Goal: Use online tool/utility: Utilize a website feature to perform a specific function

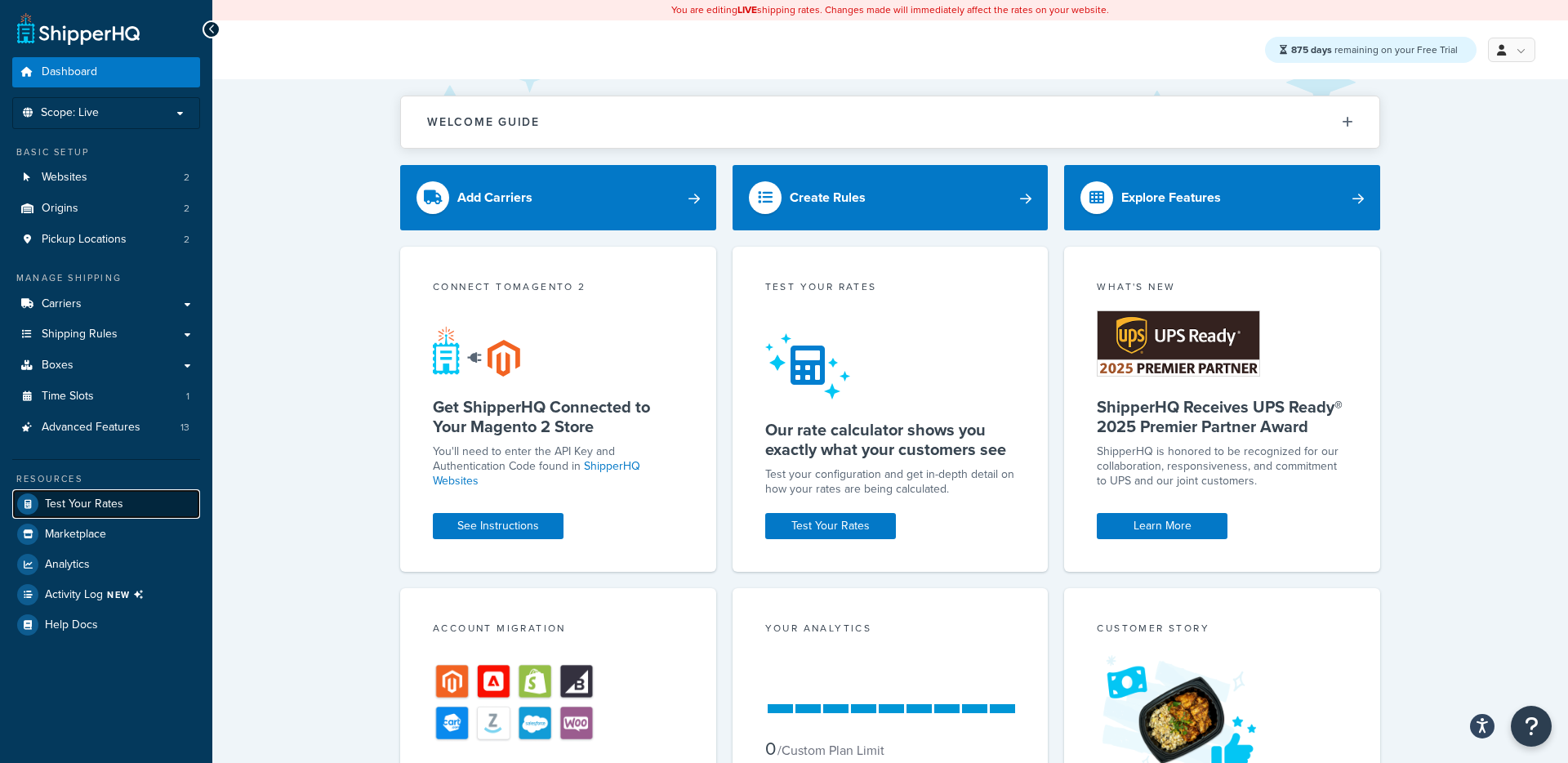
click at [85, 500] on span "Test Your Rates" at bounding box center [83, 505] width 78 height 14
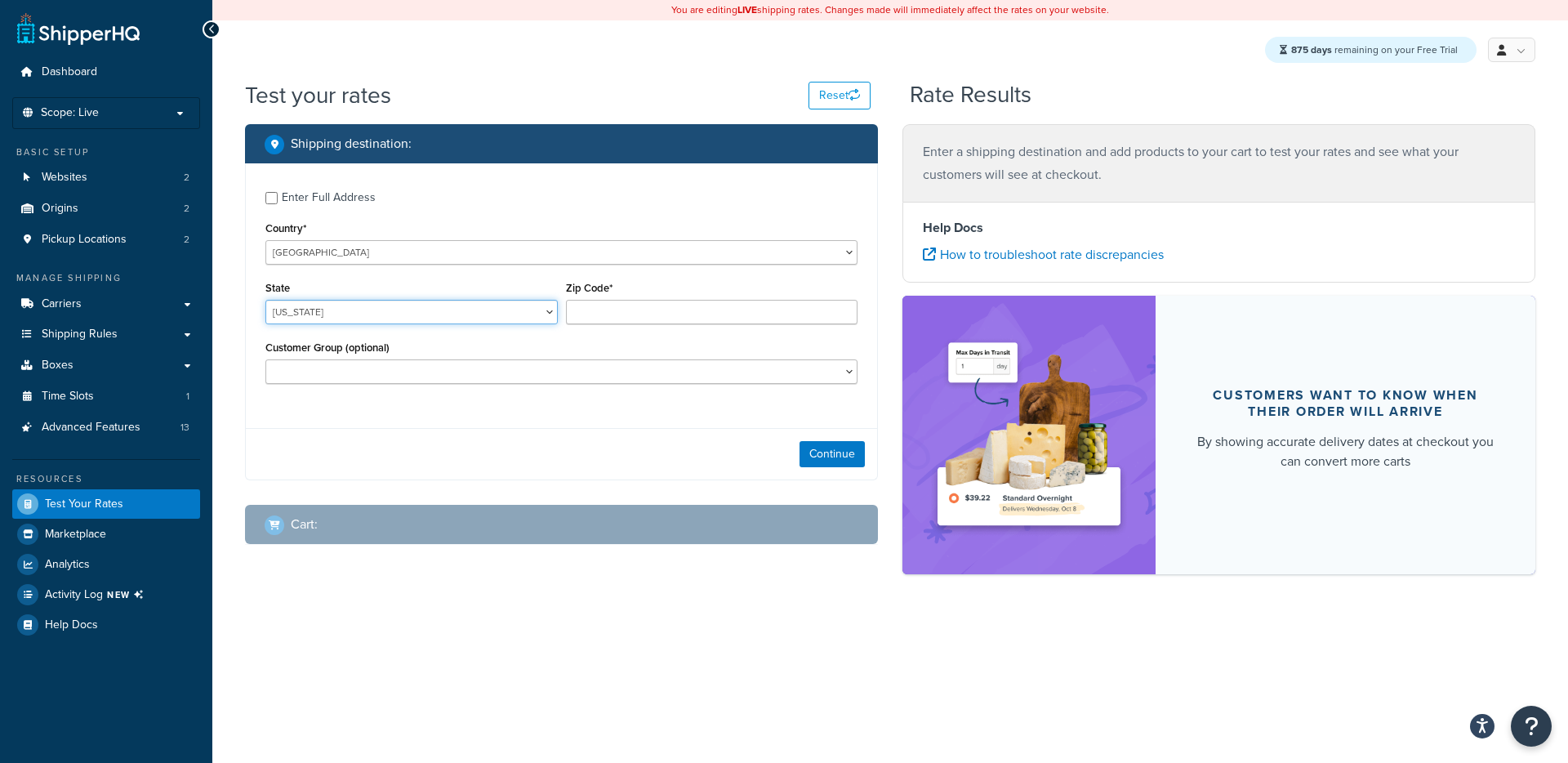
click at [285, 322] on select "[US_STATE] [US_STATE] [US_STATE] [US_STATE] [US_STATE] Armed Forces Americas Ar…" at bounding box center [412, 312] width 293 height 25
select select "[GEOGRAPHIC_DATA]"
click at [266, 300] on select "[US_STATE] [US_STATE] [US_STATE] [US_STATE] [US_STATE] Armed Forces Americas Ar…" at bounding box center [412, 312] width 293 height 25
click at [637, 313] on input "Zip Code*" at bounding box center [712, 312] width 293 height 25
type input "78705"
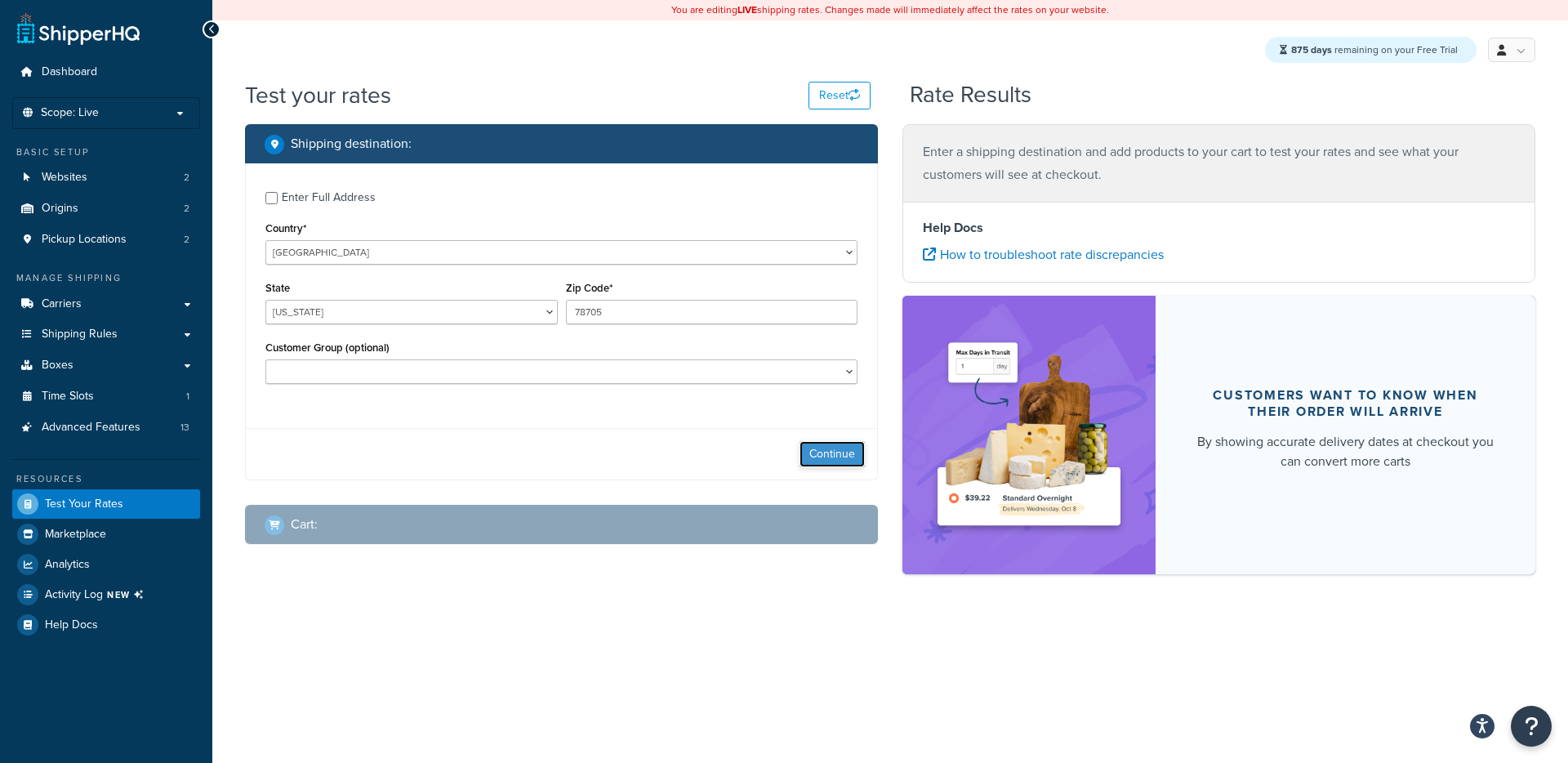
click at [836, 453] on button "Continue" at bounding box center [832, 454] width 65 height 26
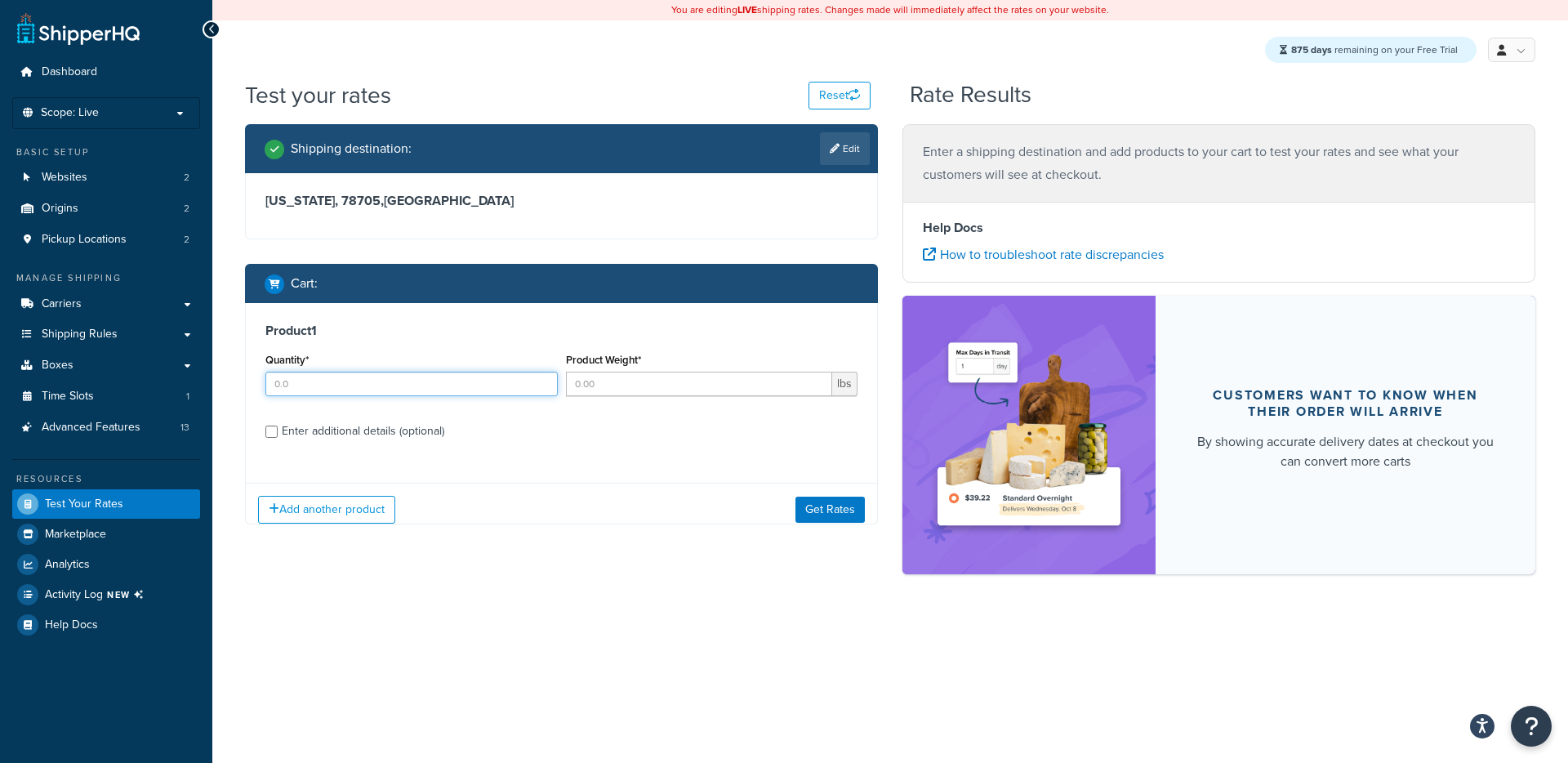
click at [289, 387] on input "Quantity*" at bounding box center [412, 384] width 293 height 25
type input "1"
type input "12"
click at [825, 511] on button "Get Rates" at bounding box center [830, 510] width 69 height 26
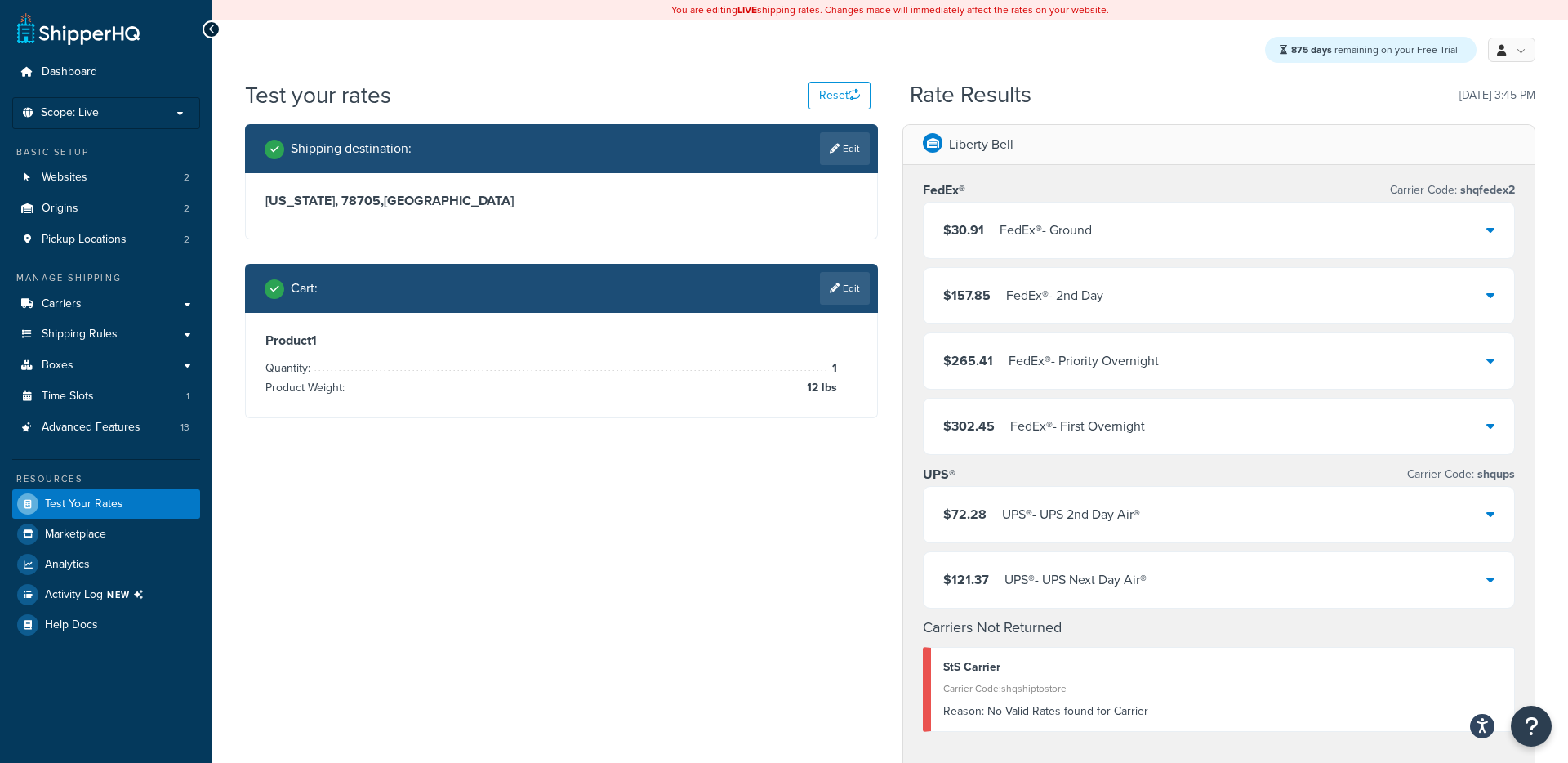
click at [1050, 430] on div "FedEx® - First Overnight" at bounding box center [1078, 426] width 135 height 23
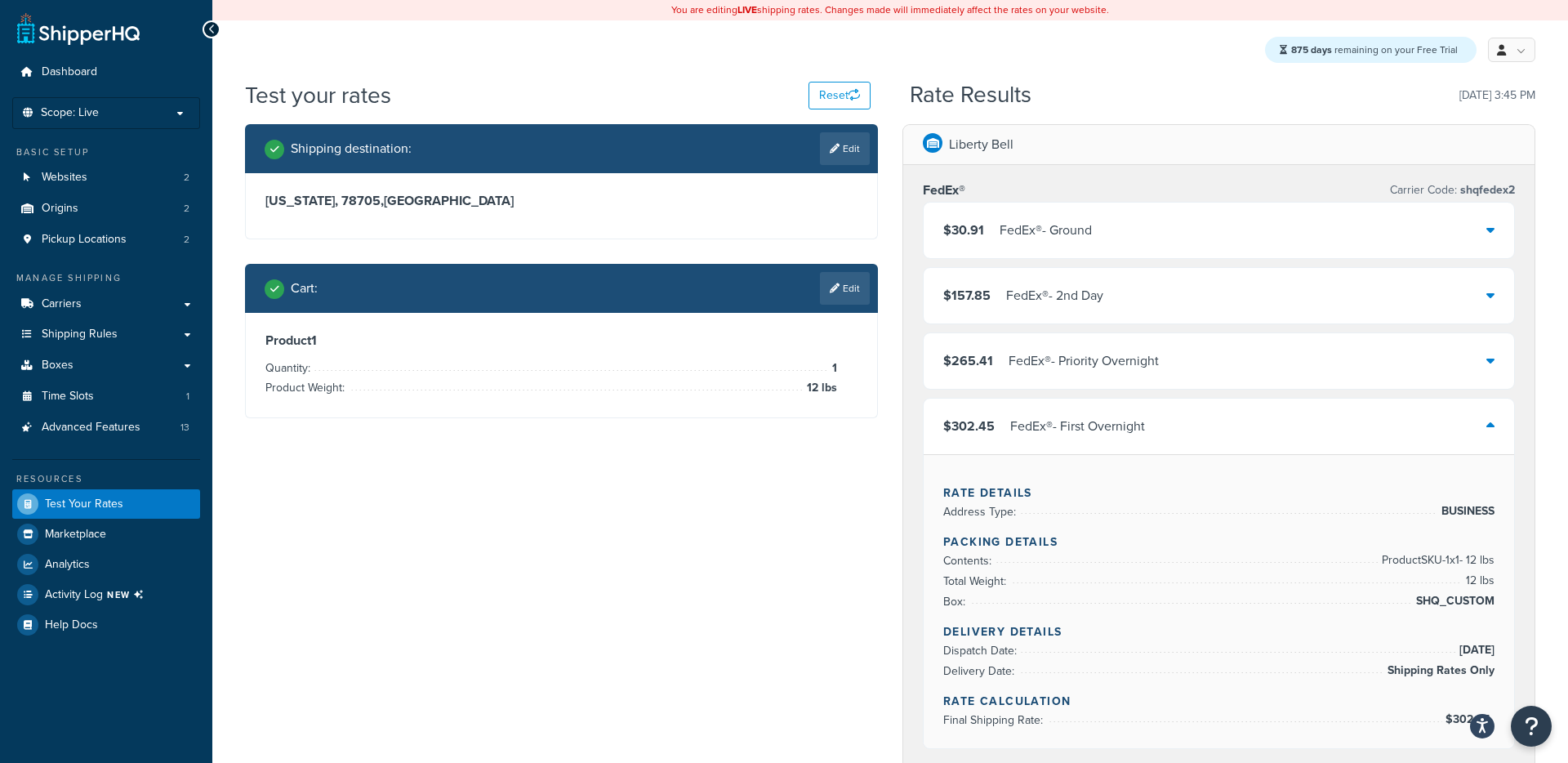
click at [1050, 430] on div "FedEx® - First Overnight" at bounding box center [1078, 426] width 135 height 23
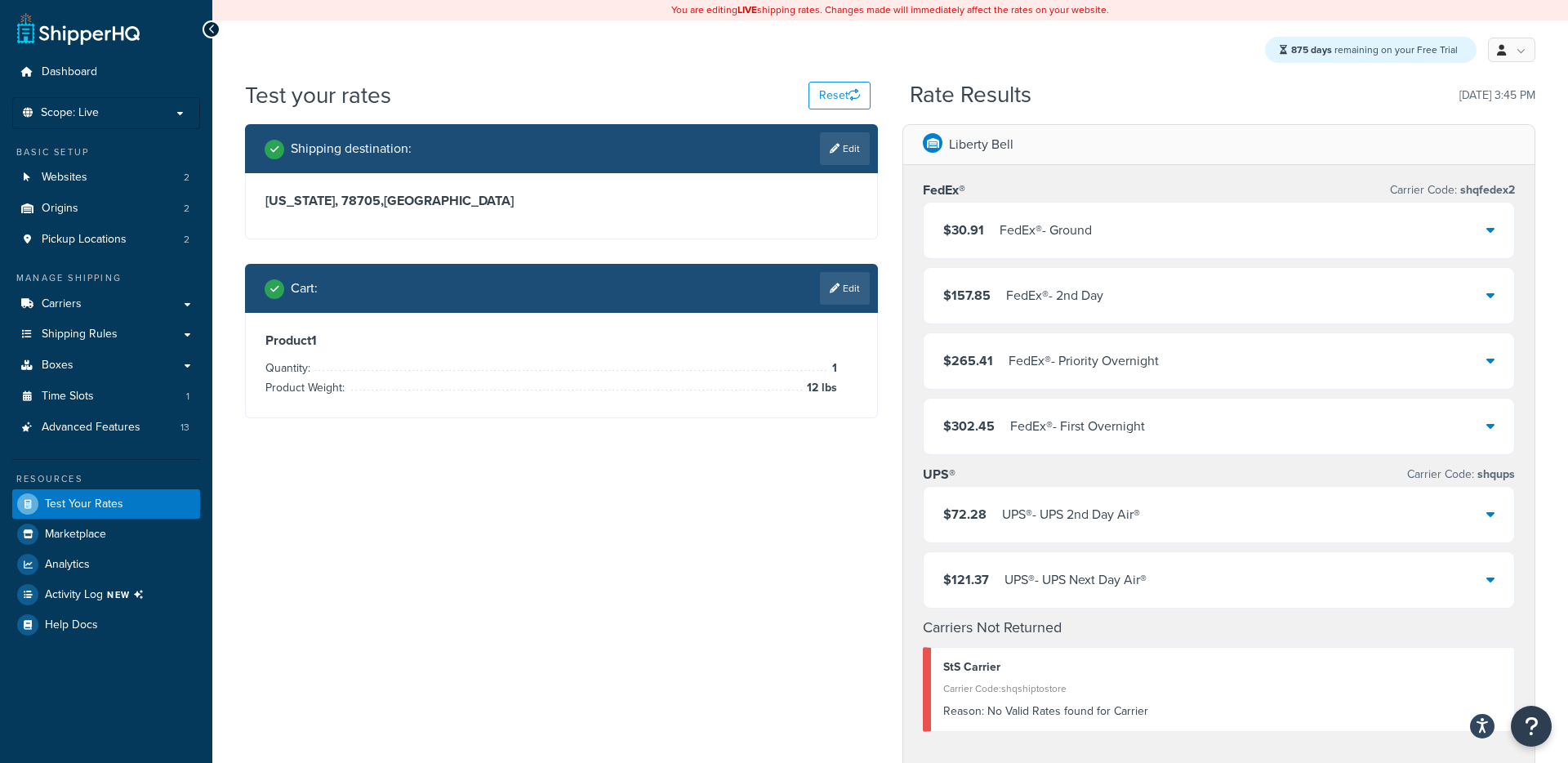
click at [1071, 515] on div "UPS® - UPS 2nd Day Air®" at bounding box center [1071, 514] width 138 height 23
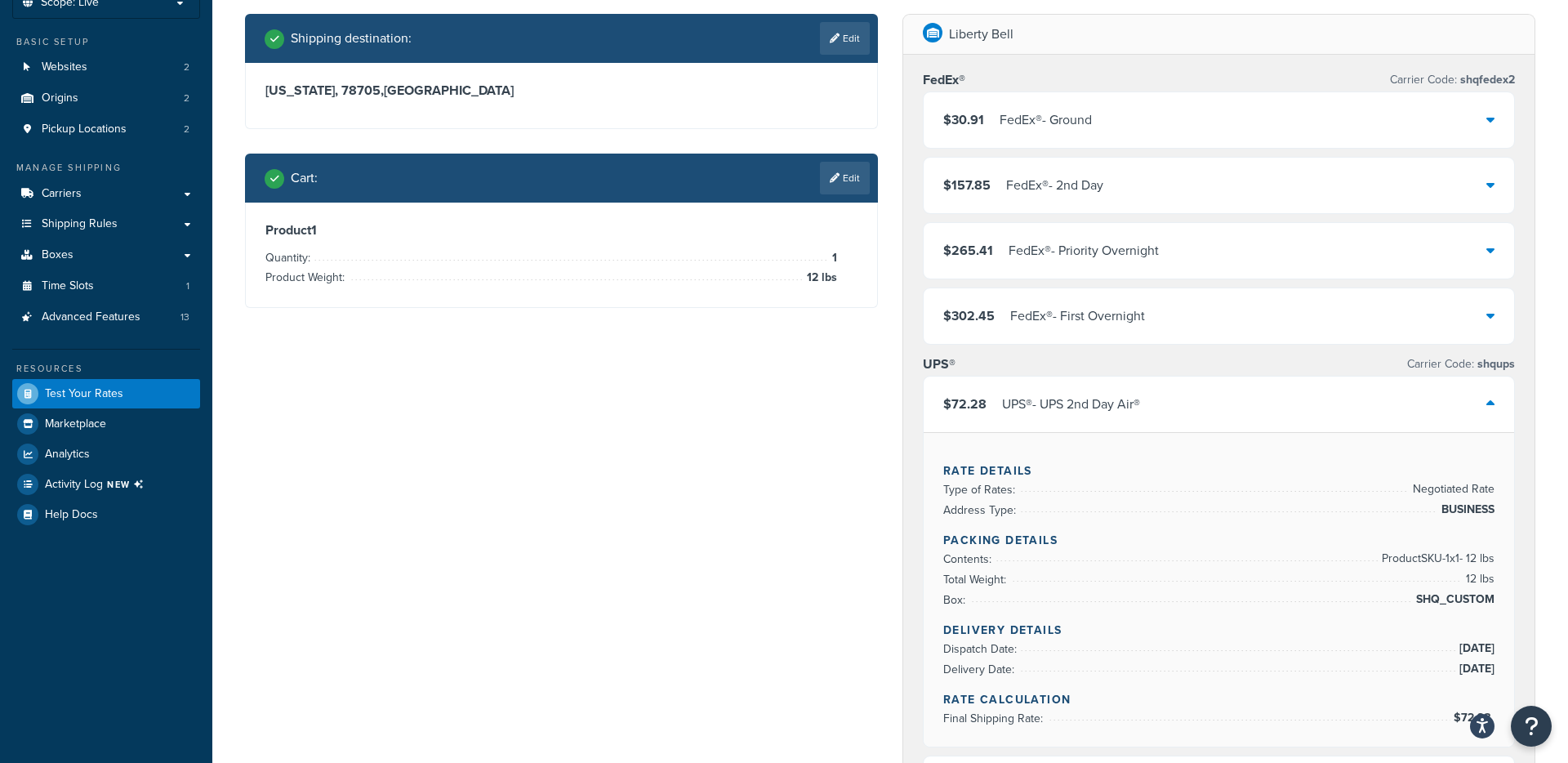
scroll to position [296, 0]
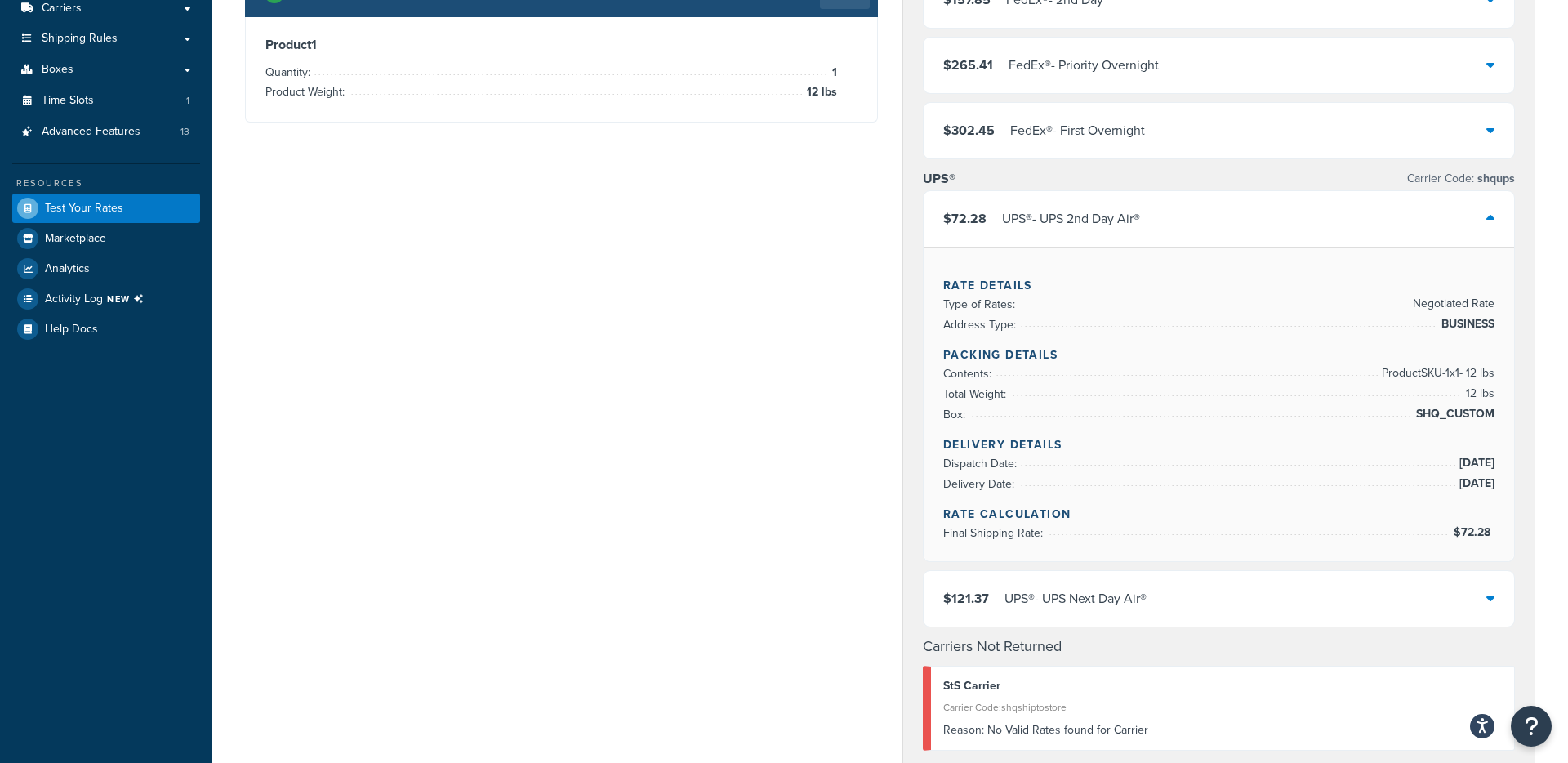
click at [1054, 609] on div "UPS® - UPS Next Day Air®" at bounding box center [1075, 598] width 142 height 23
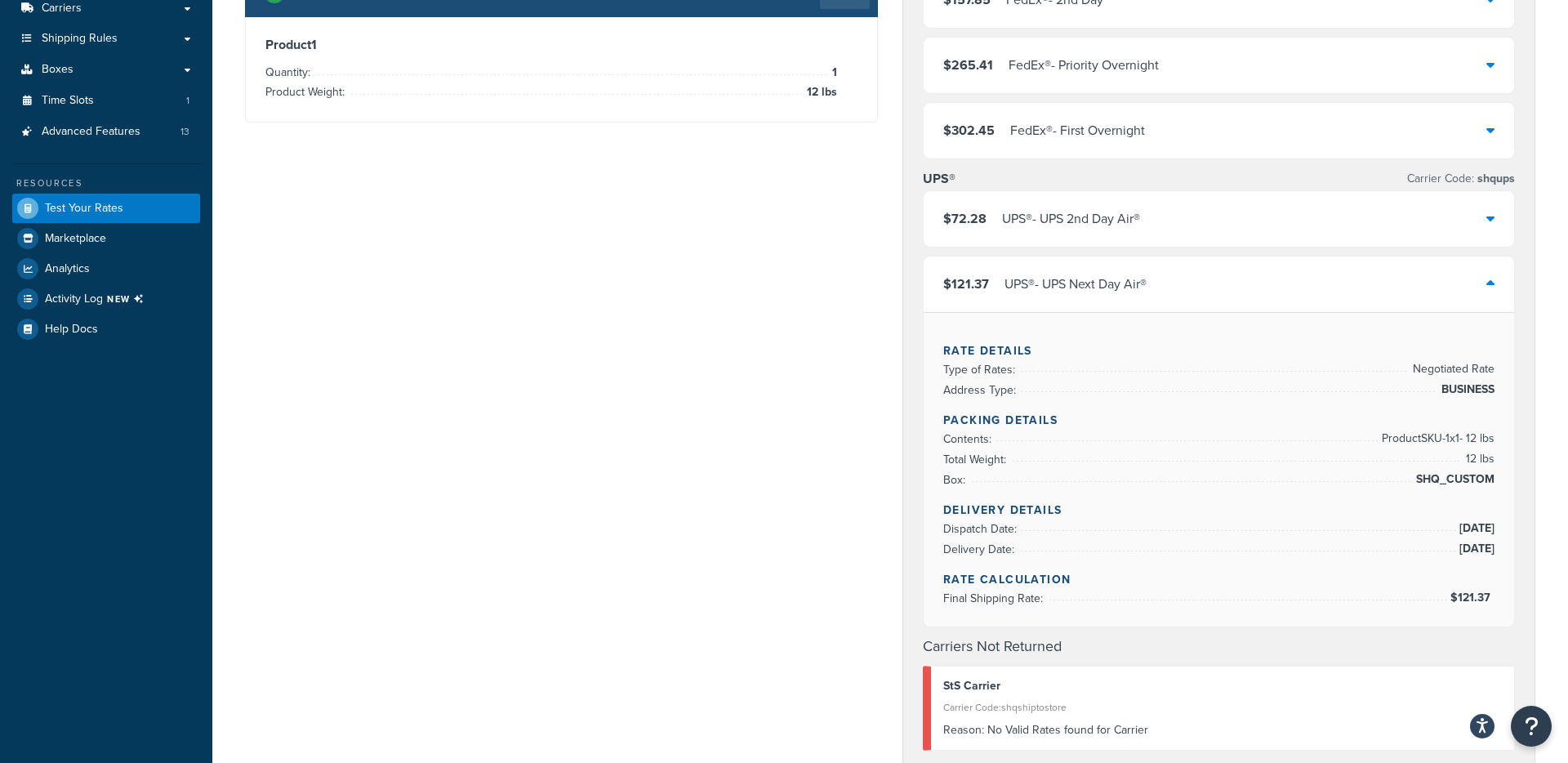
scroll to position [632, 0]
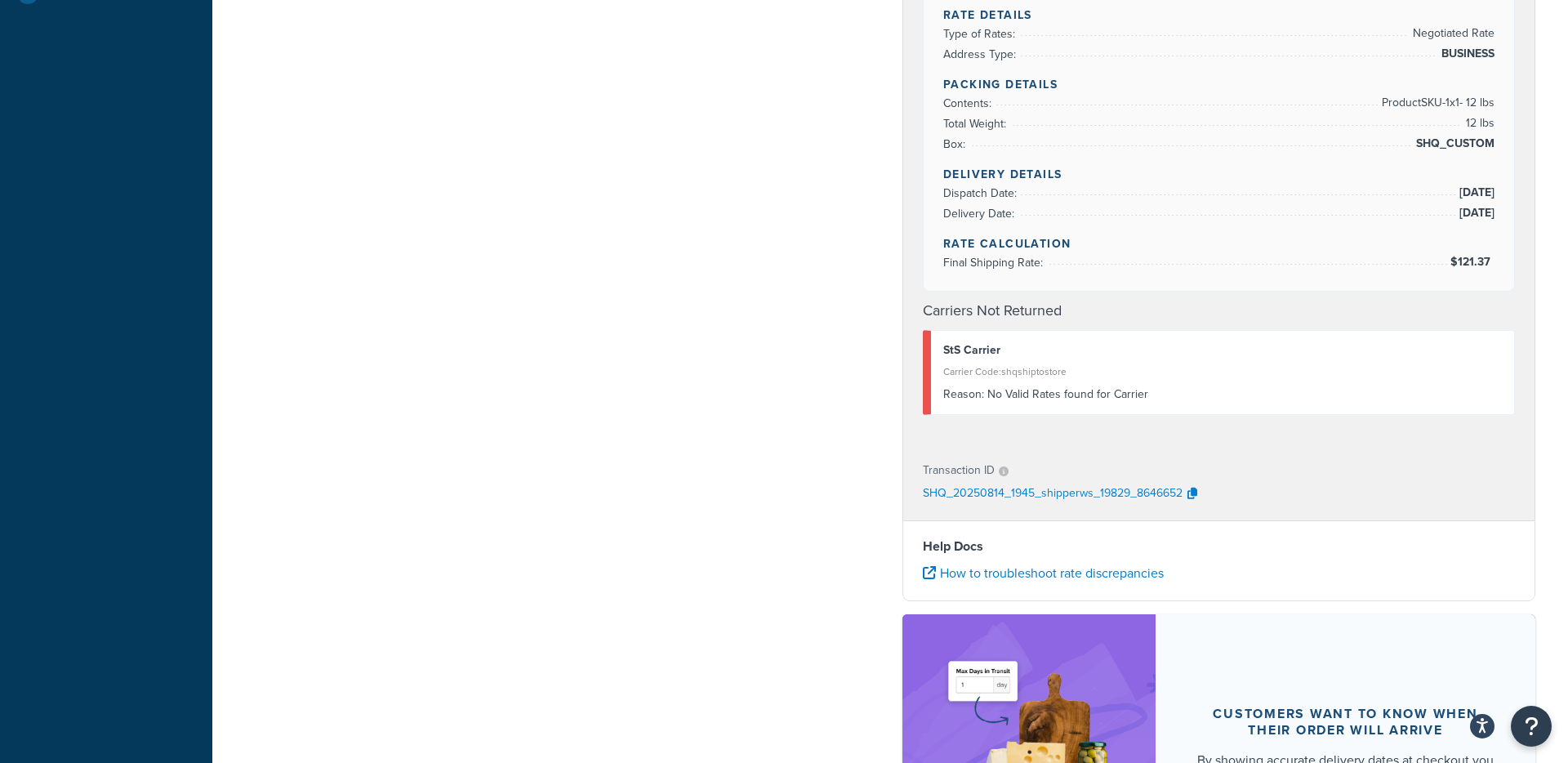
click at [1125, 151] on li "Box: SHQ_CUSTOM" at bounding box center [1219, 144] width 551 height 21
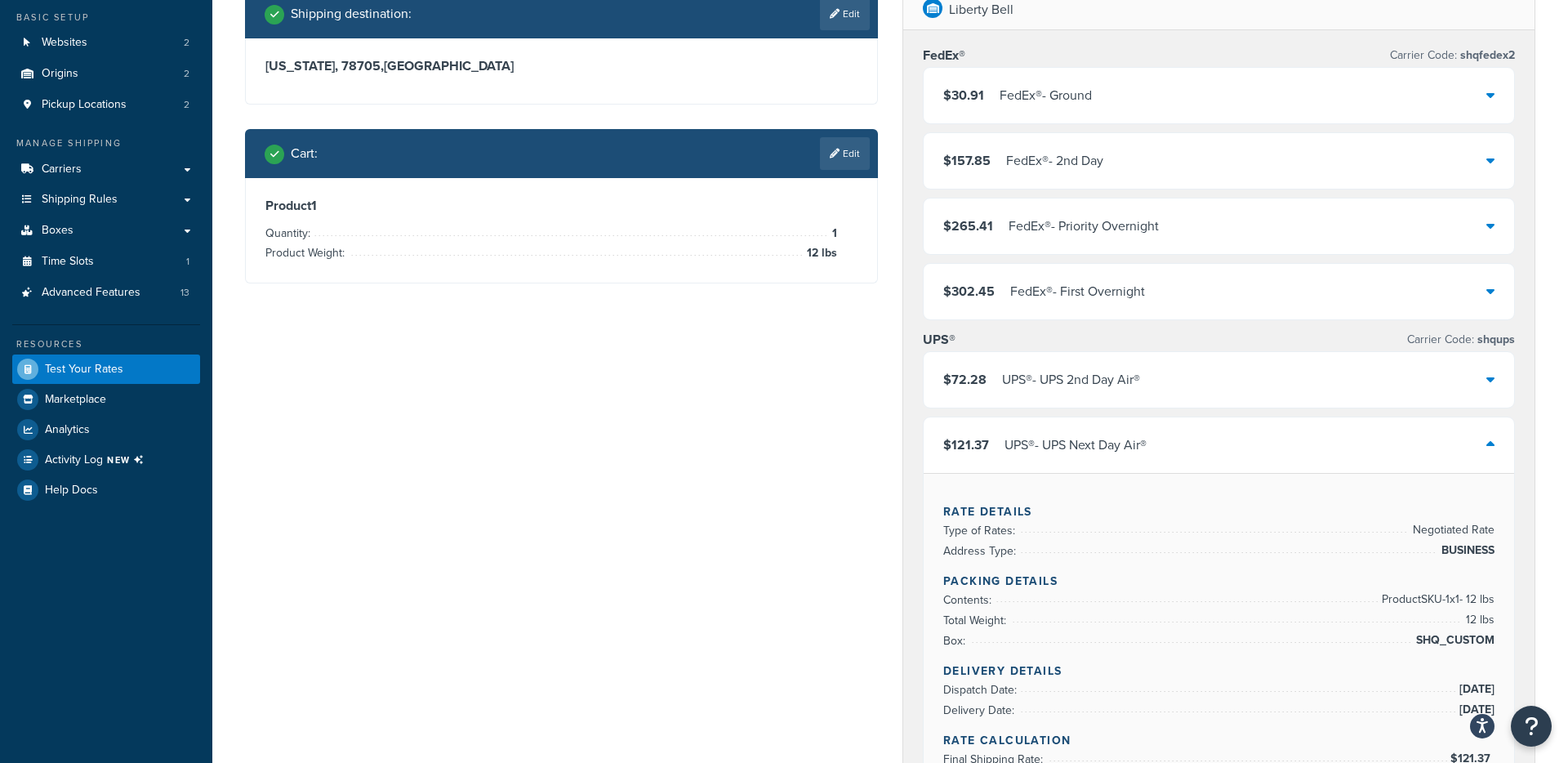
scroll to position [0, 0]
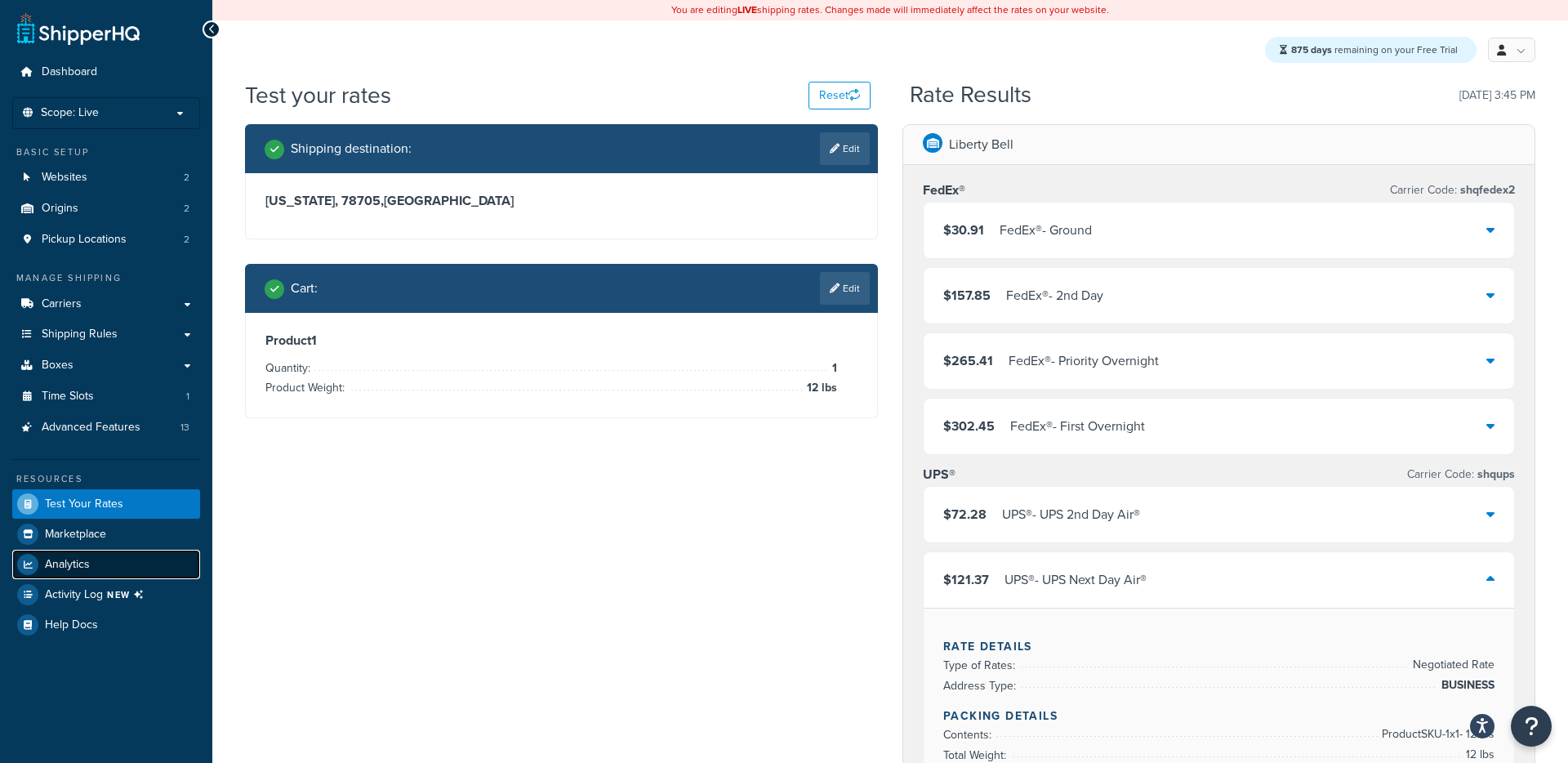
click at [69, 568] on span "Analytics" at bounding box center [66, 566] width 45 height 14
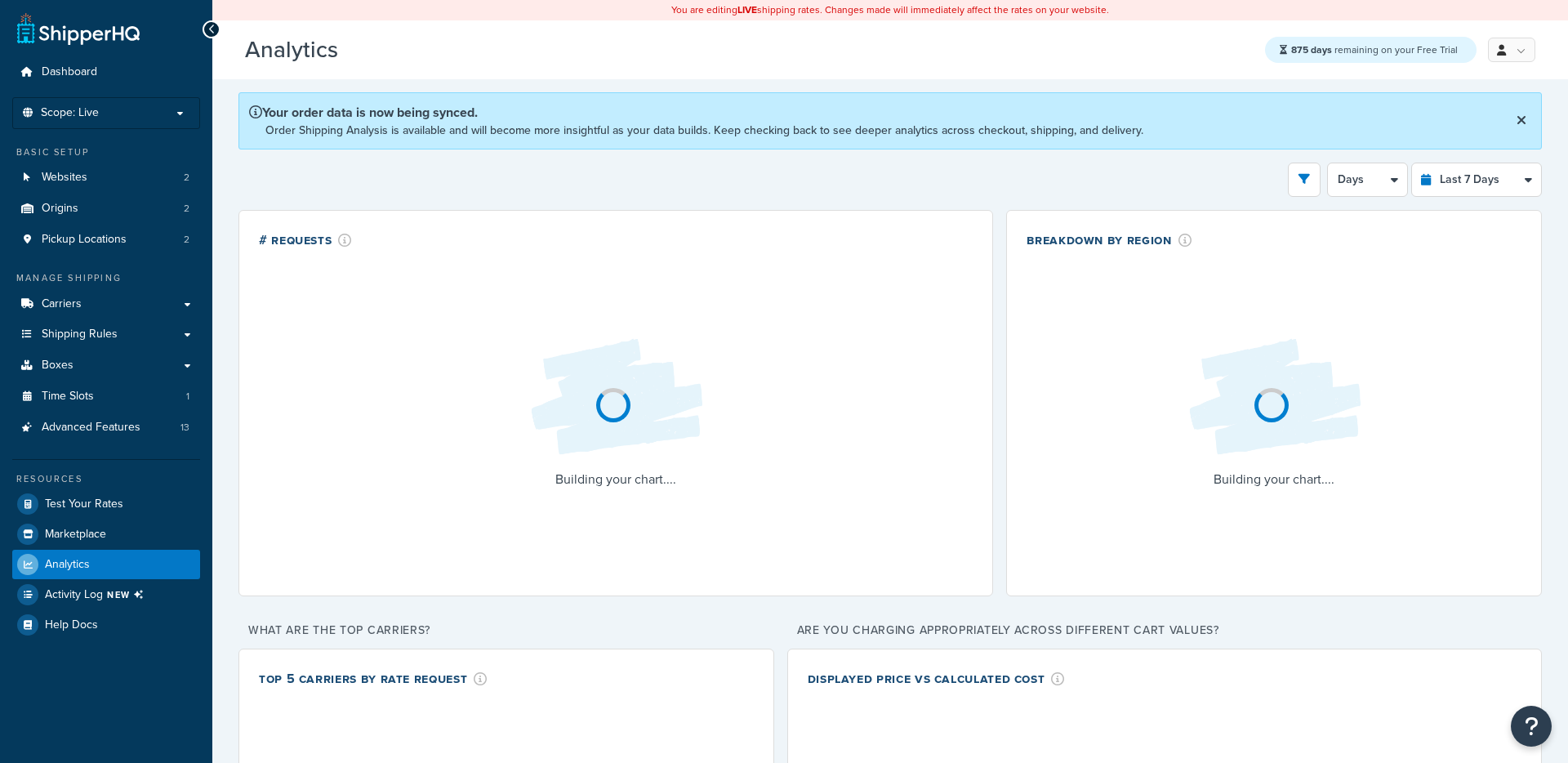
select select "last_7_days"
click at [1376, 183] on select "Days 12 Hours 6 Hours" at bounding box center [1368, 180] width 79 height 33
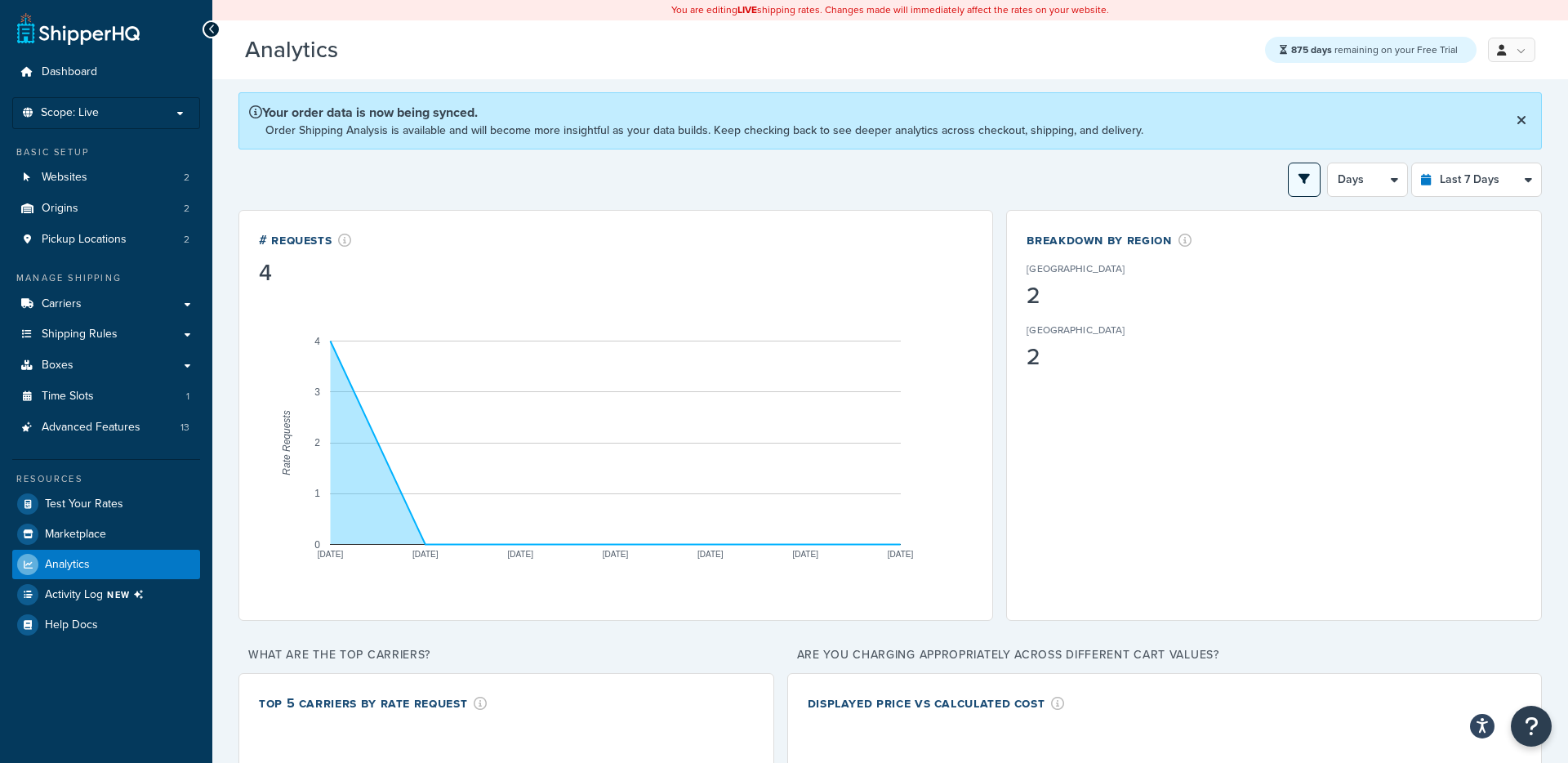
click at [1305, 174] on icon "open filter drawer" at bounding box center [1305, 180] width 12 height 12
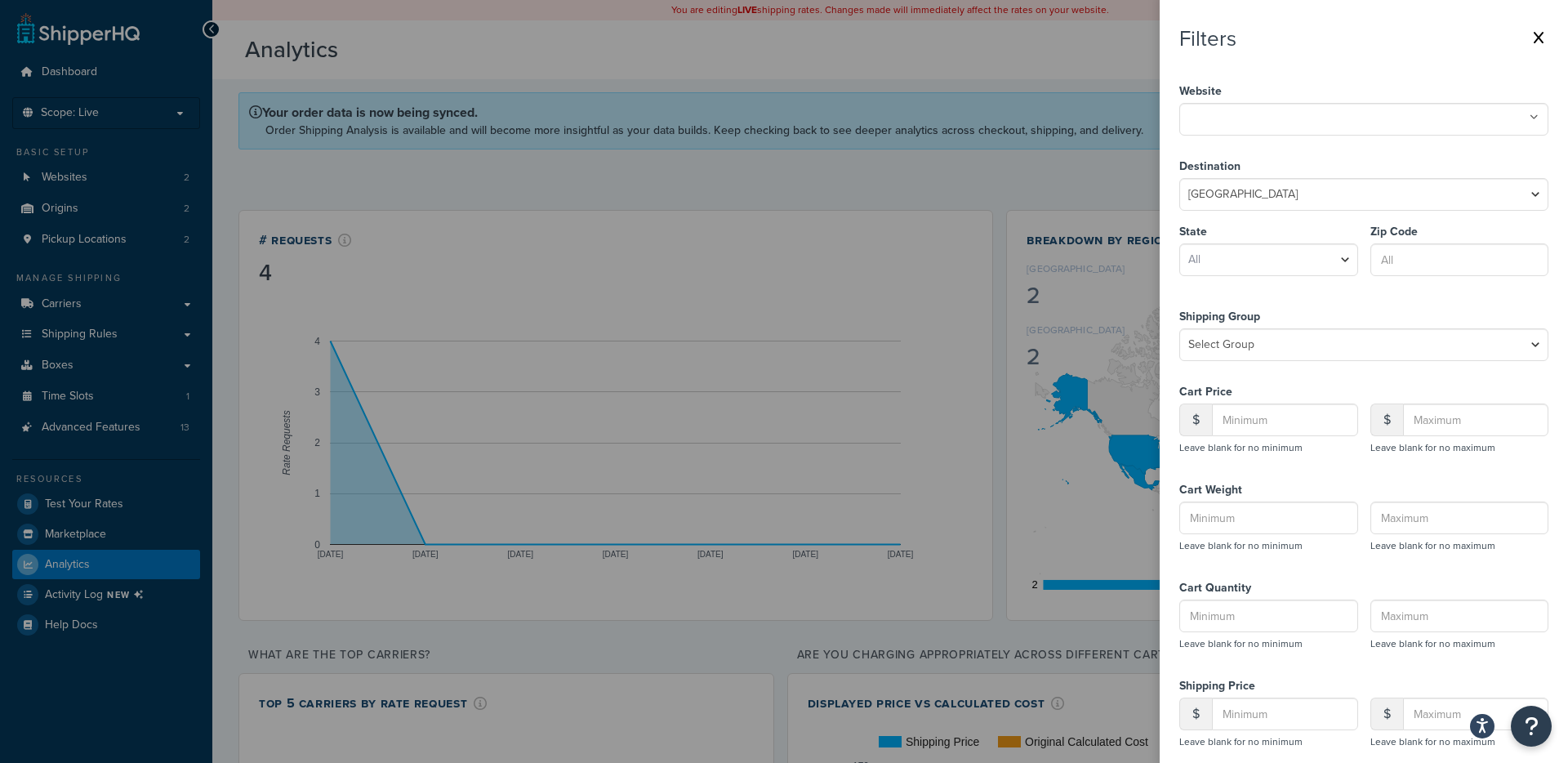
click at [1142, 138] on label at bounding box center [784, 381] width 1568 height 763
click at [0, 0] on input "checkbox" at bounding box center [0, 0] width 0 height 0
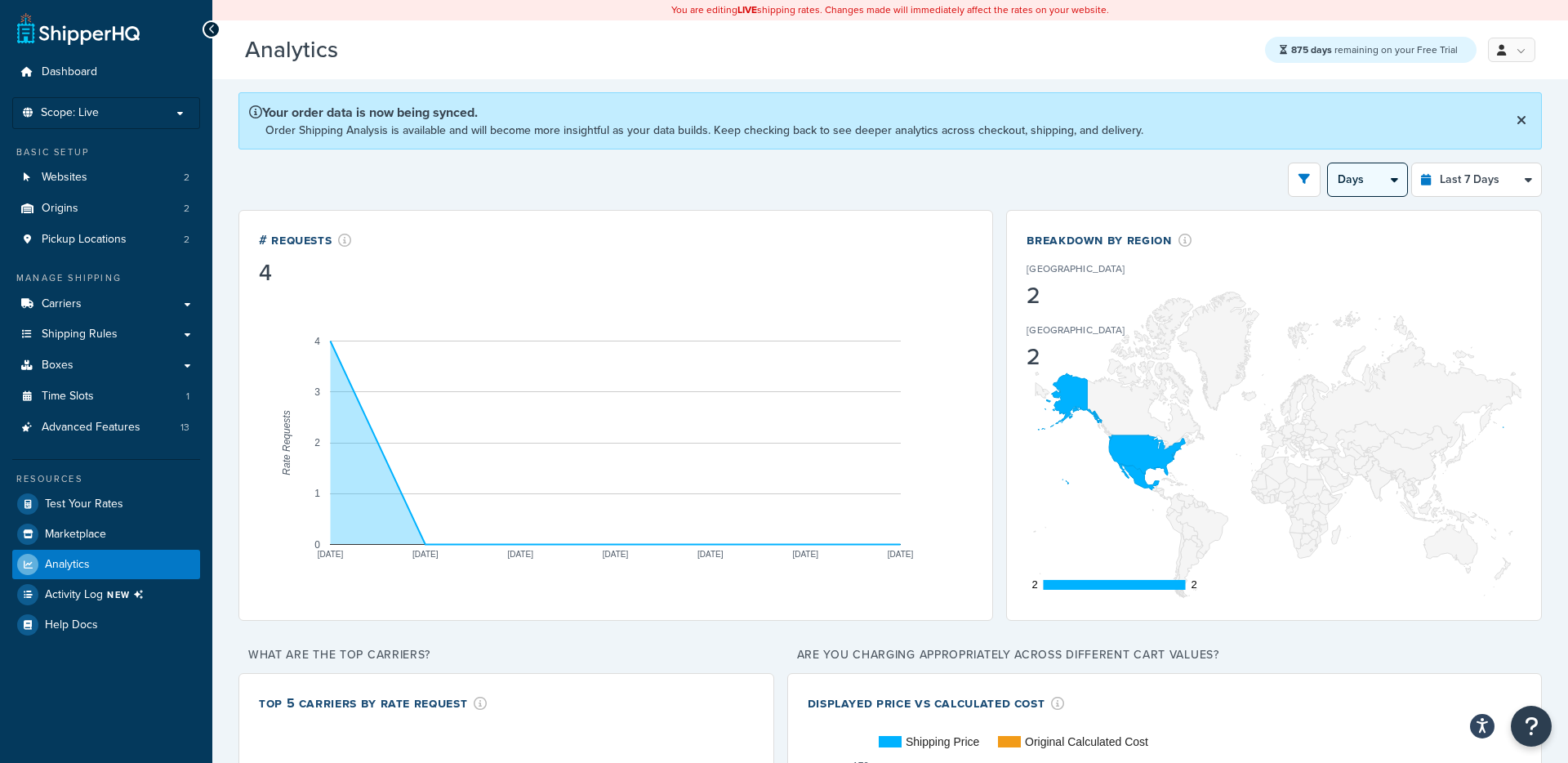
click at [1355, 180] on select "Days 12 Hours 6 Hours" at bounding box center [1368, 180] width 79 height 33
click at [1459, 174] on select "Last 24 Hours Last 7 Days Last 30 Days Last 3 Months Last 6 Months Last 12 Mont…" at bounding box center [1477, 180] width 129 height 33
click at [1355, 191] on select "Days 12 Hours 6 Hours" at bounding box center [1368, 180] width 79 height 33
click at [1364, 180] on select "Days 12 Hours 6 Hours" at bounding box center [1368, 180] width 79 height 33
select select "12h"
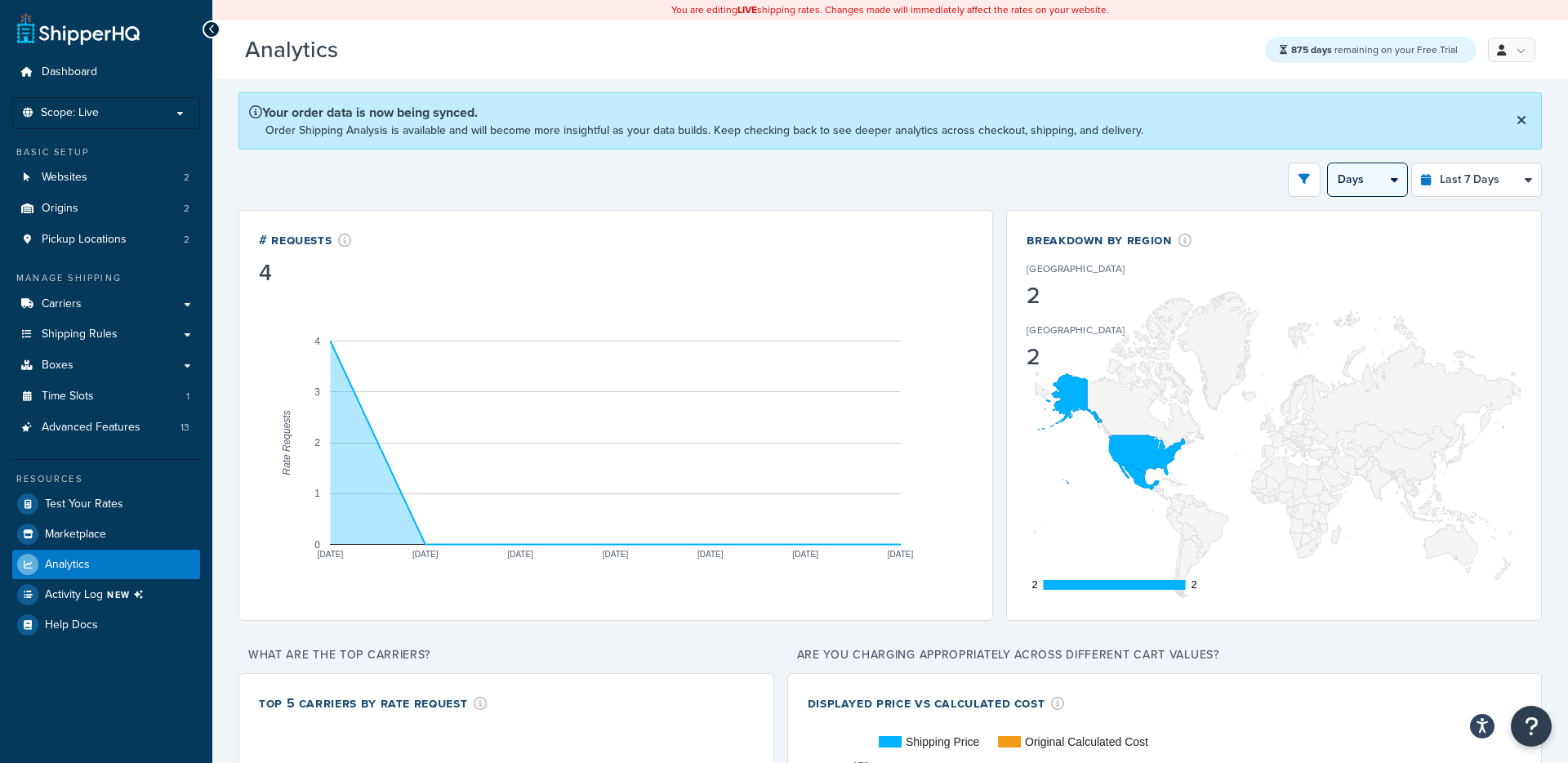
click at [1328, 164] on select "Days 12 Hours 6 Hours" at bounding box center [1368, 180] width 79 height 33
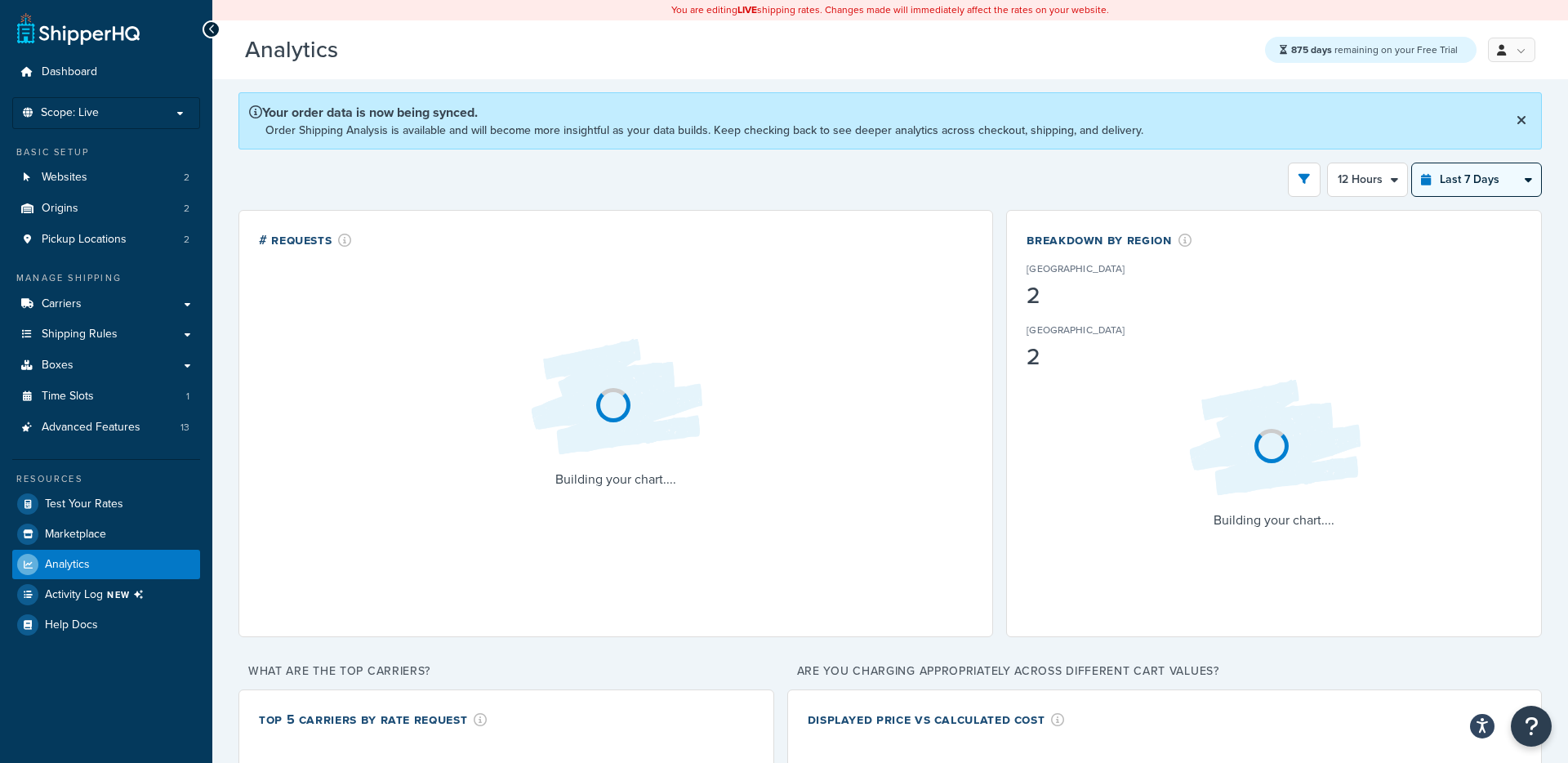
click at [1438, 180] on select "Last 24 Hours Last 7 Days Last 30 Days Last 3 Months Last 6 Months Last 12 Mont…" at bounding box center [1477, 180] width 129 height 33
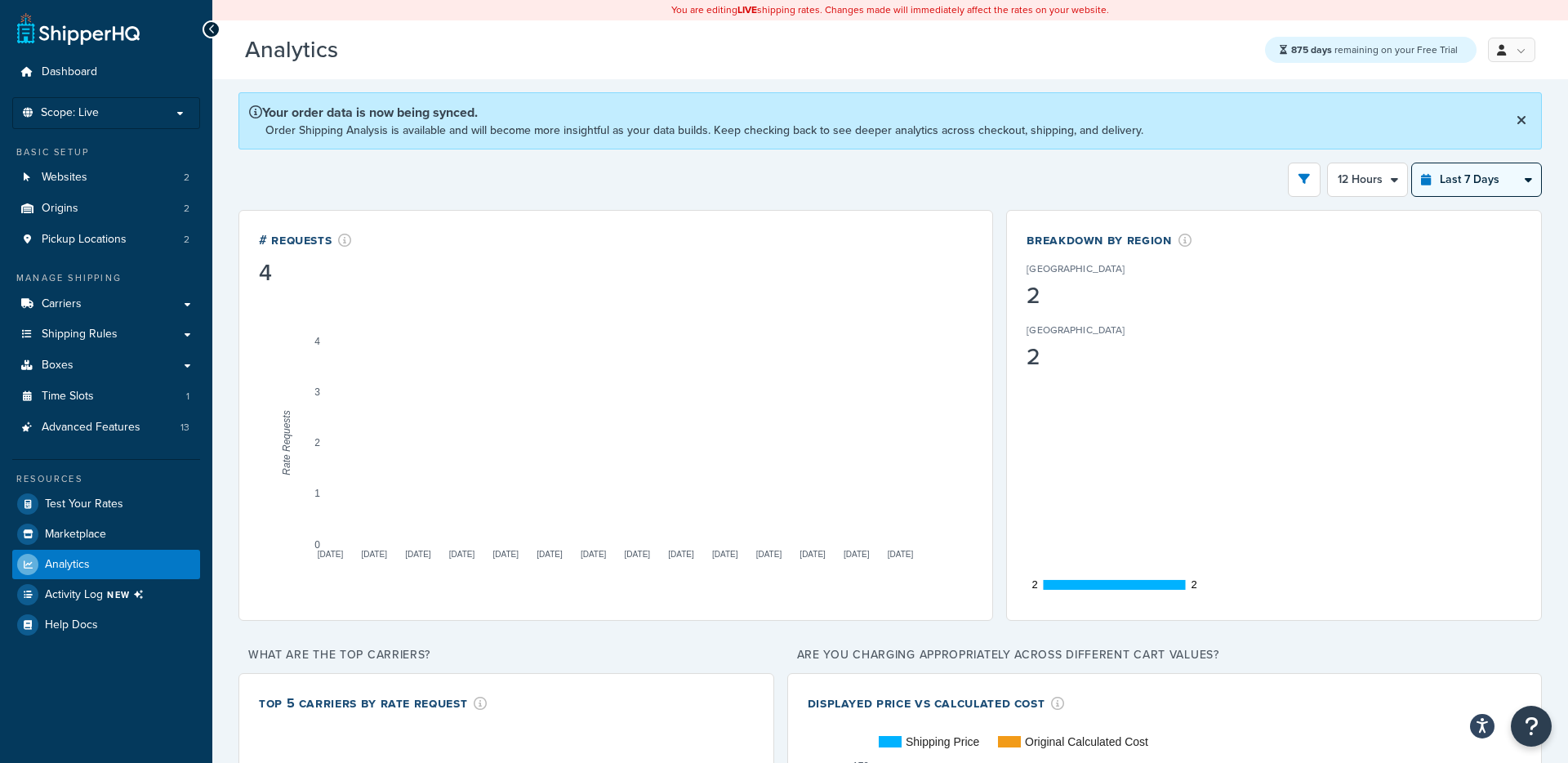
select select "last_3_months"
click at [1412, 164] on select "Last 24 Hours Last 7 Days Last 30 Days Last 3 Months Last 6 Months Last 12 Mont…" at bounding box center [1477, 180] width 129 height 33
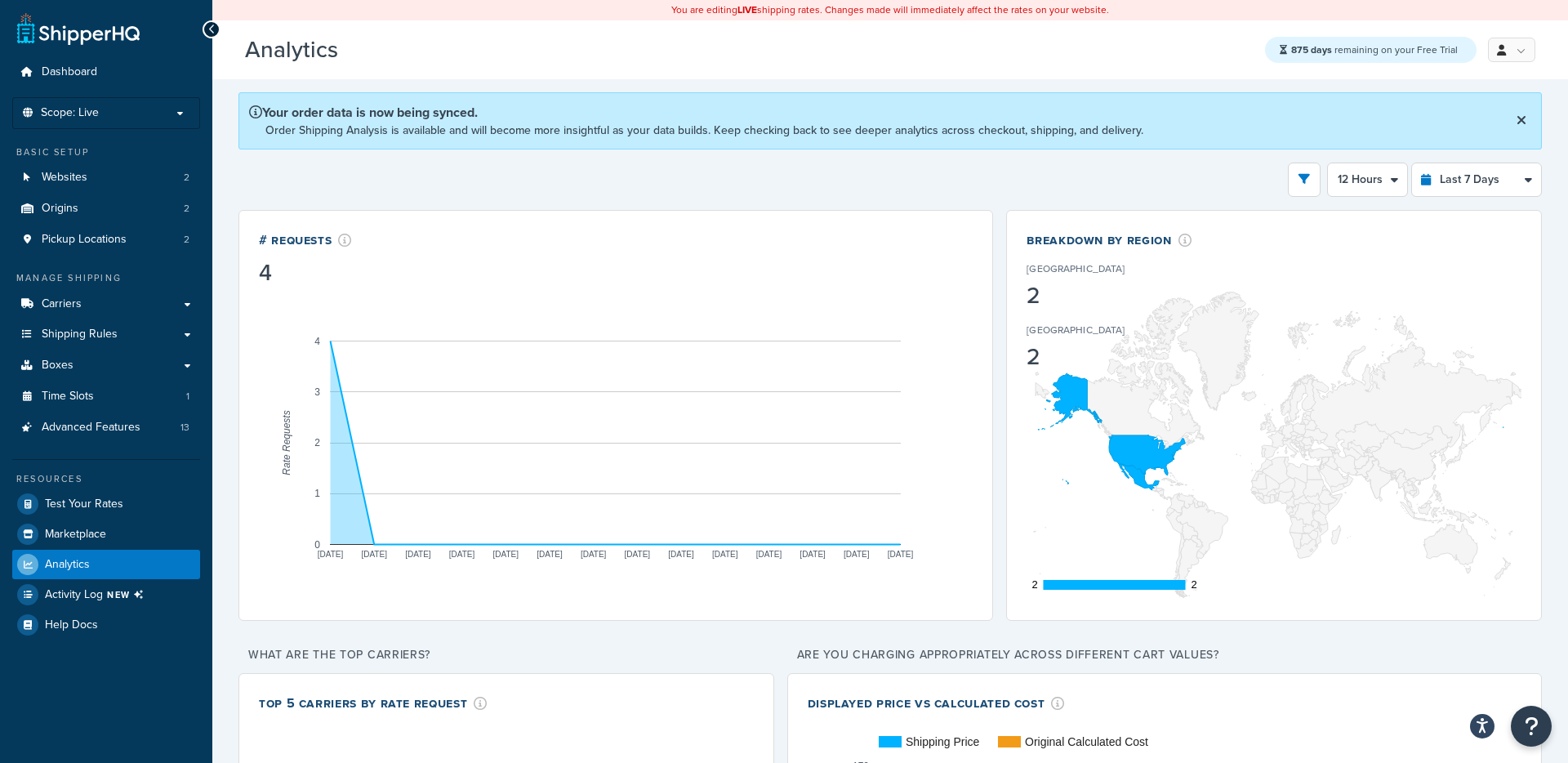
select select "1w"
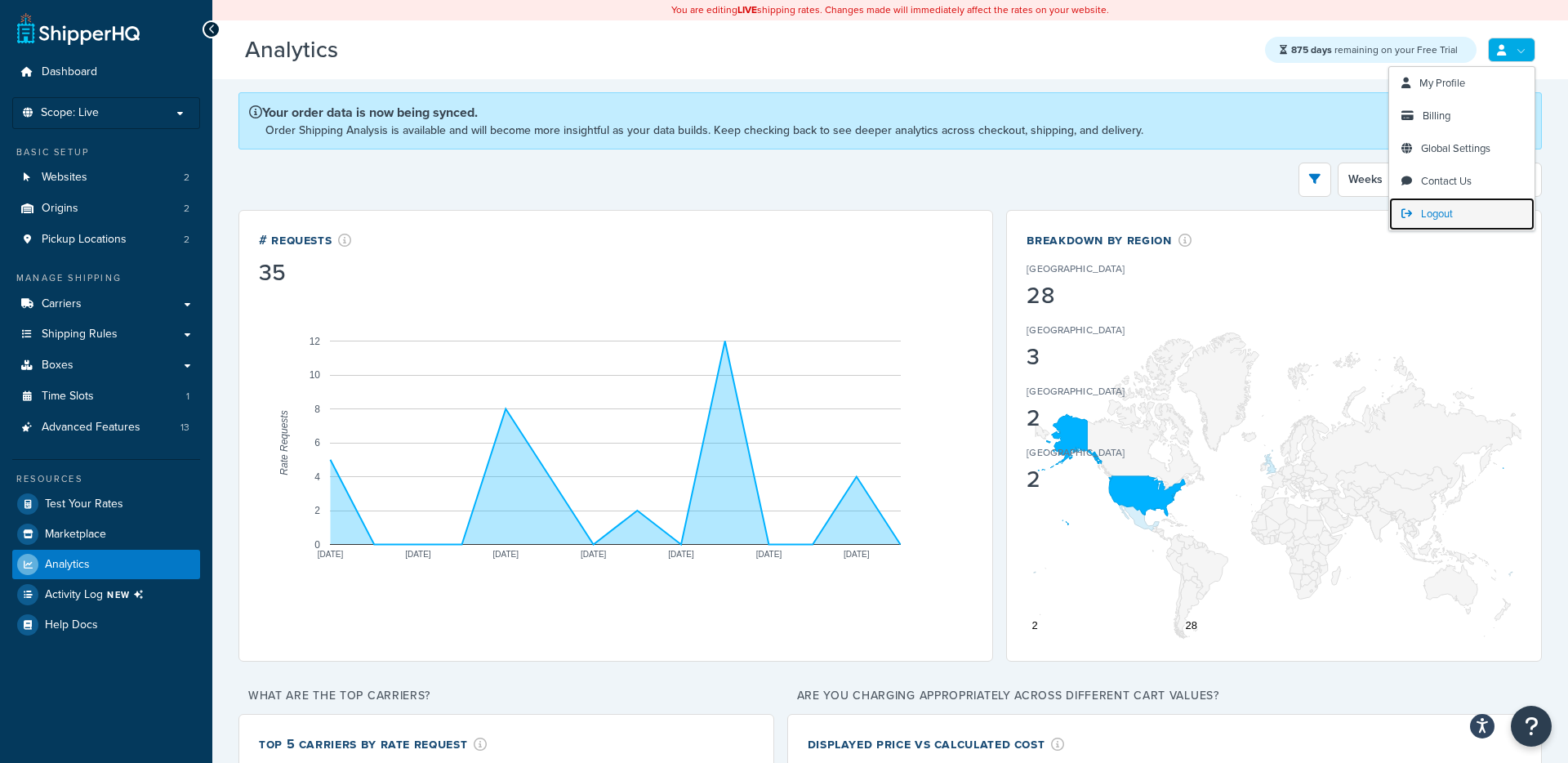
click at [1427, 206] on span "Logout" at bounding box center [1437, 214] width 32 height 16
